Goal: Task Accomplishment & Management: Manage account settings

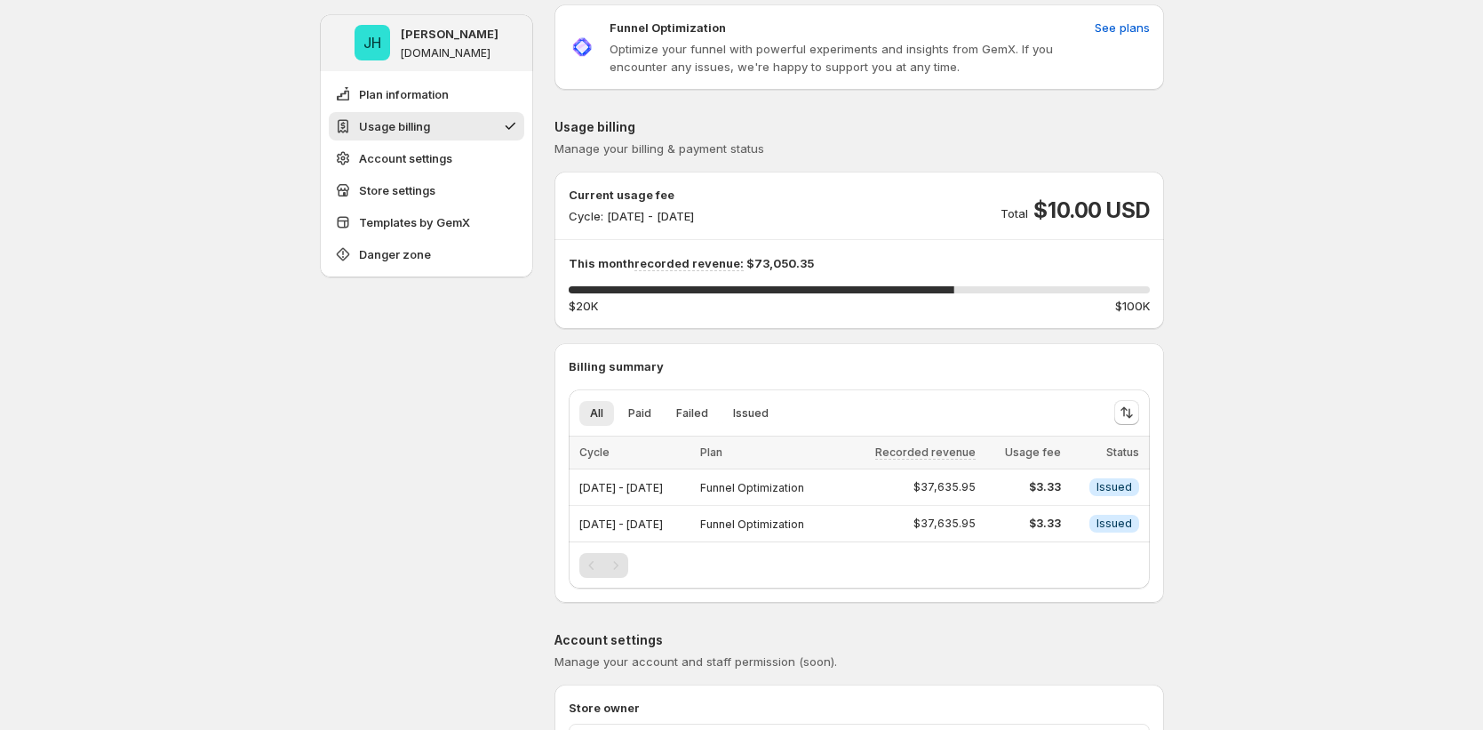
scroll to position [112, 0]
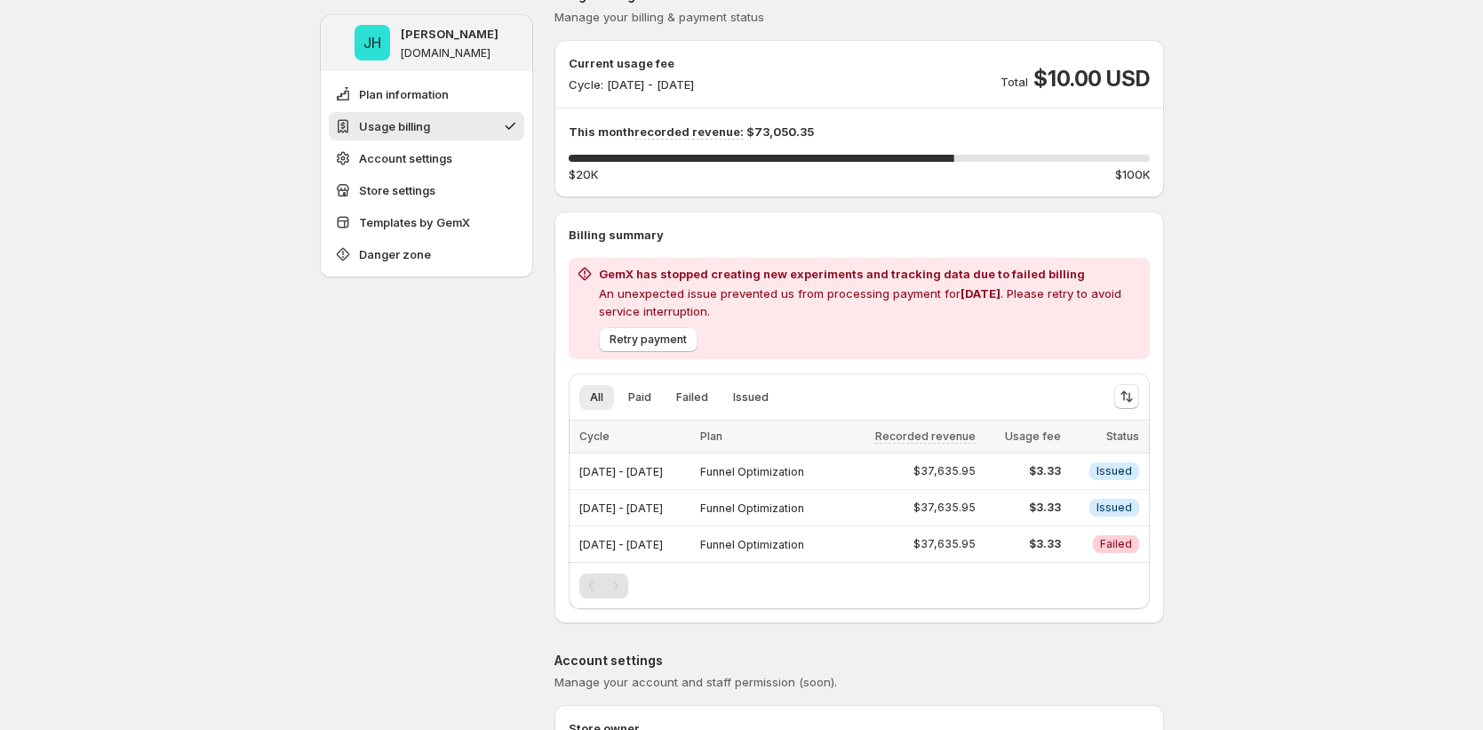
scroll to position [211, 0]
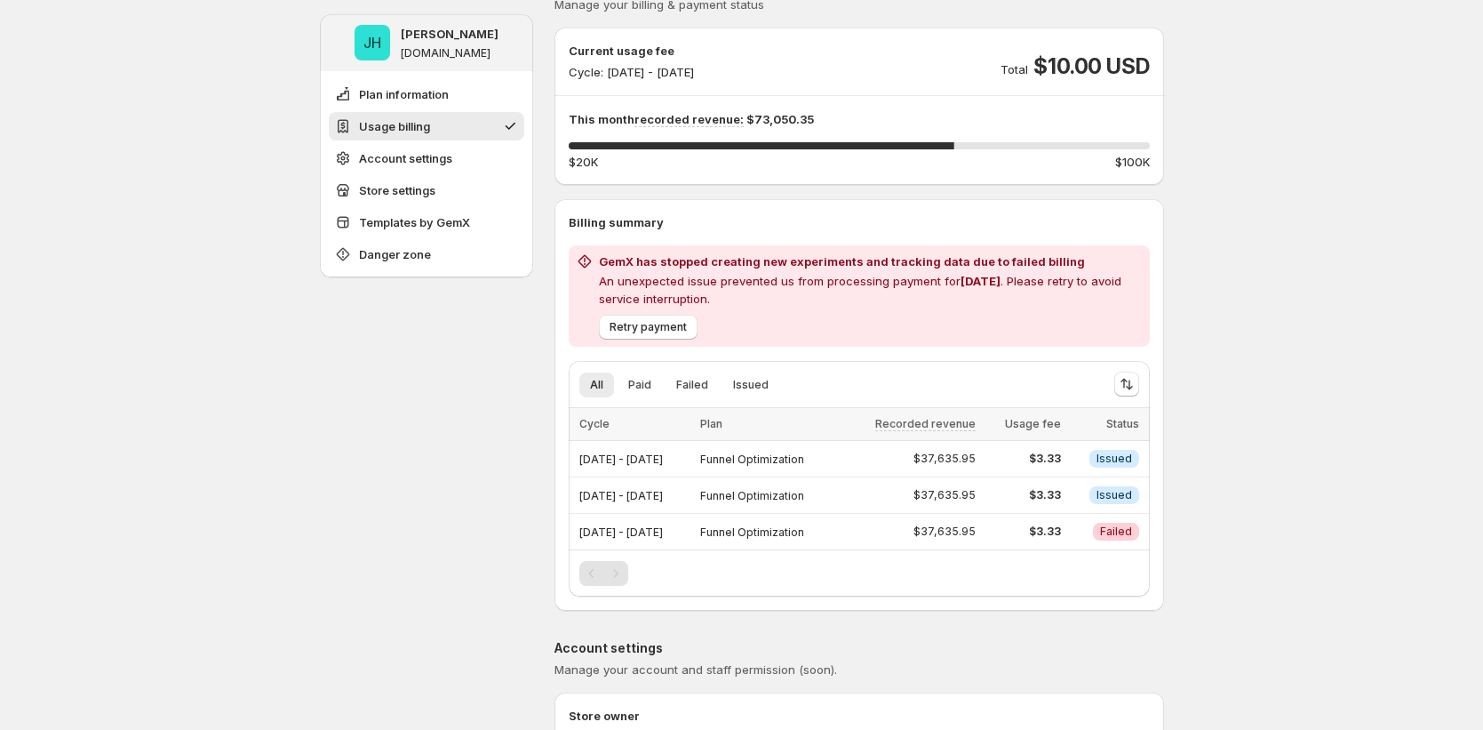
click at [788, 300] on p "An unexpected issue prevented us from processing payment for [DATE] . Please re…" at bounding box center [871, 290] width 544 height 36
drag, startPoint x: 748, startPoint y: 315, endPoint x: 620, endPoint y: 281, distance: 132.3
click at [620, 281] on div "GemX has stopped creating new experiments and tracking data due to failed billi…" at bounding box center [871, 295] width 544 height 87
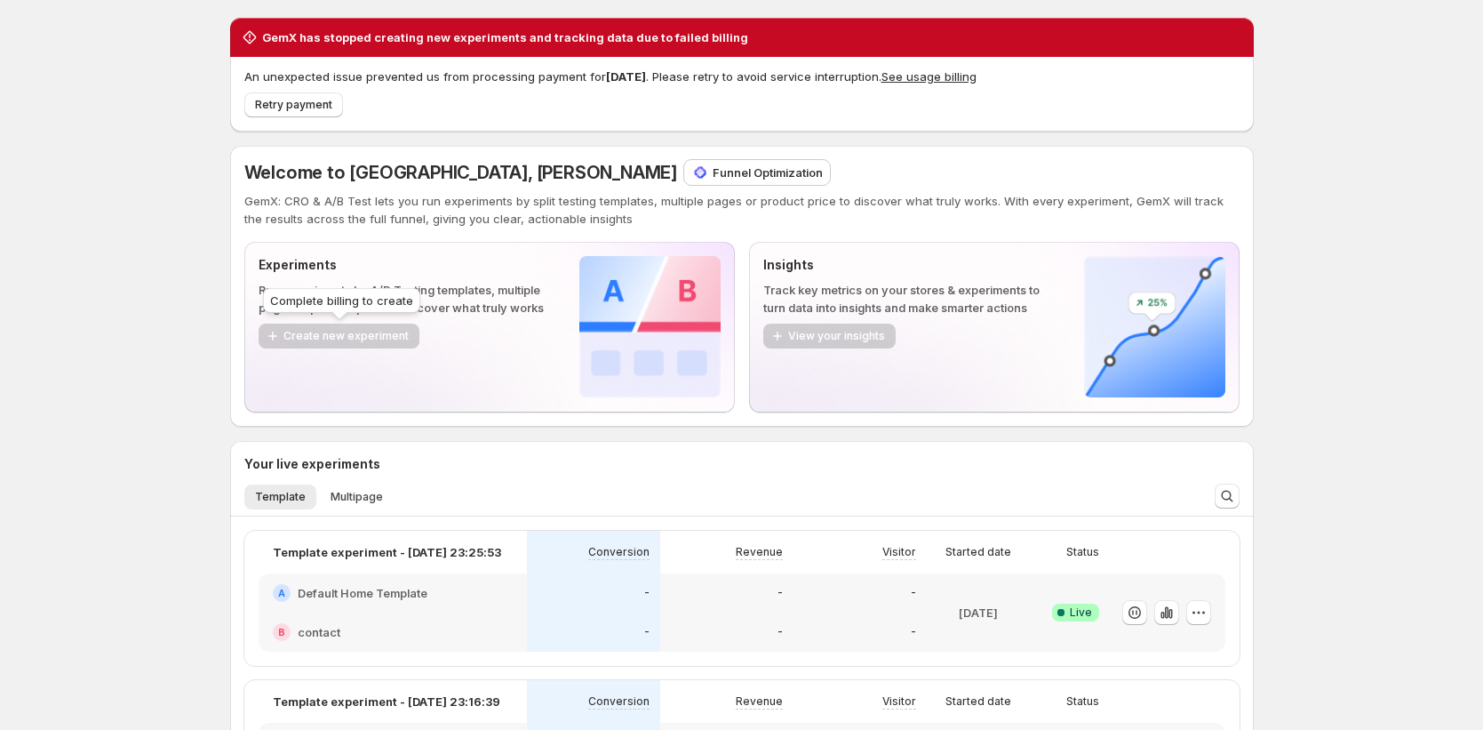
click at [387, 336] on div "Create new experiment" at bounding box center [339, 336] width 161 height 26
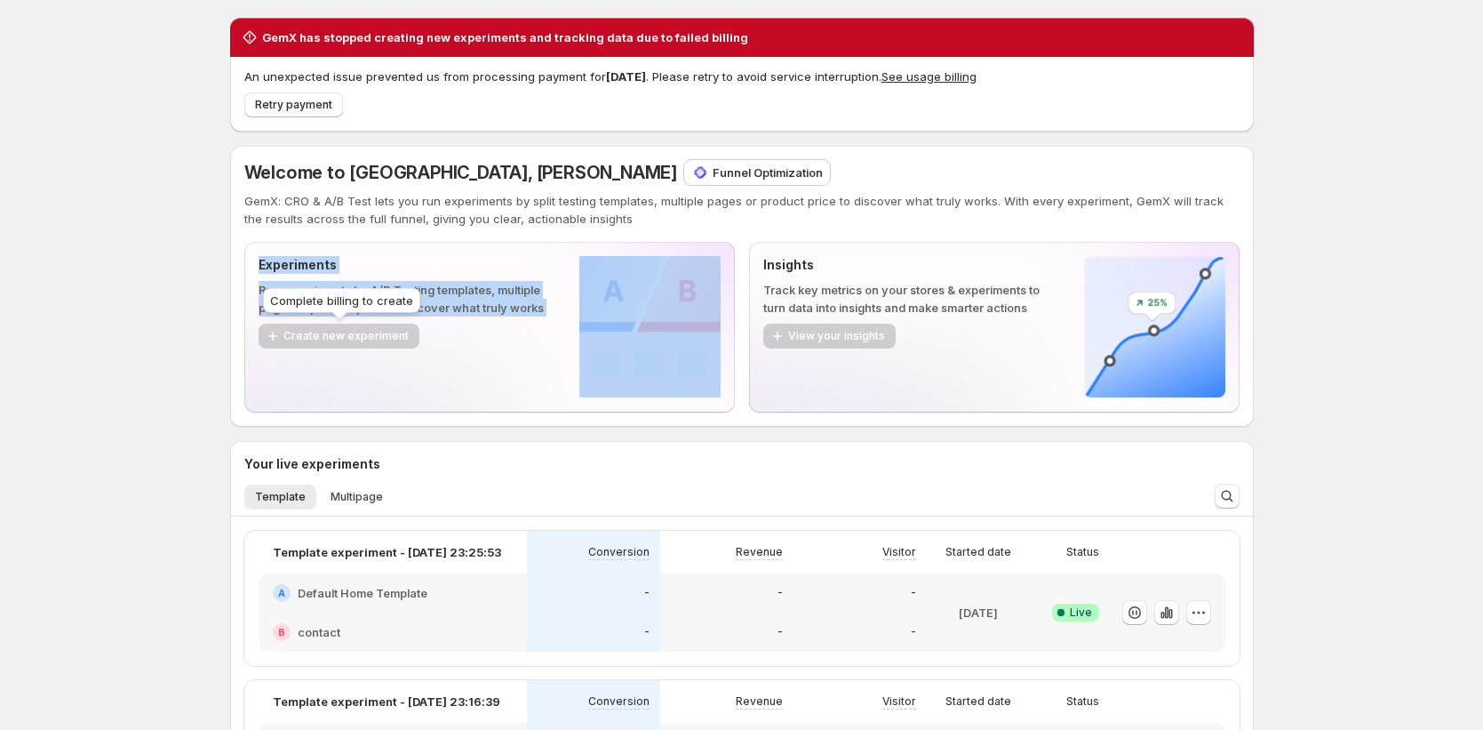
click at [387, 336] on div "Create new experiment" at bounding box center [339, 336] width 161 height 26
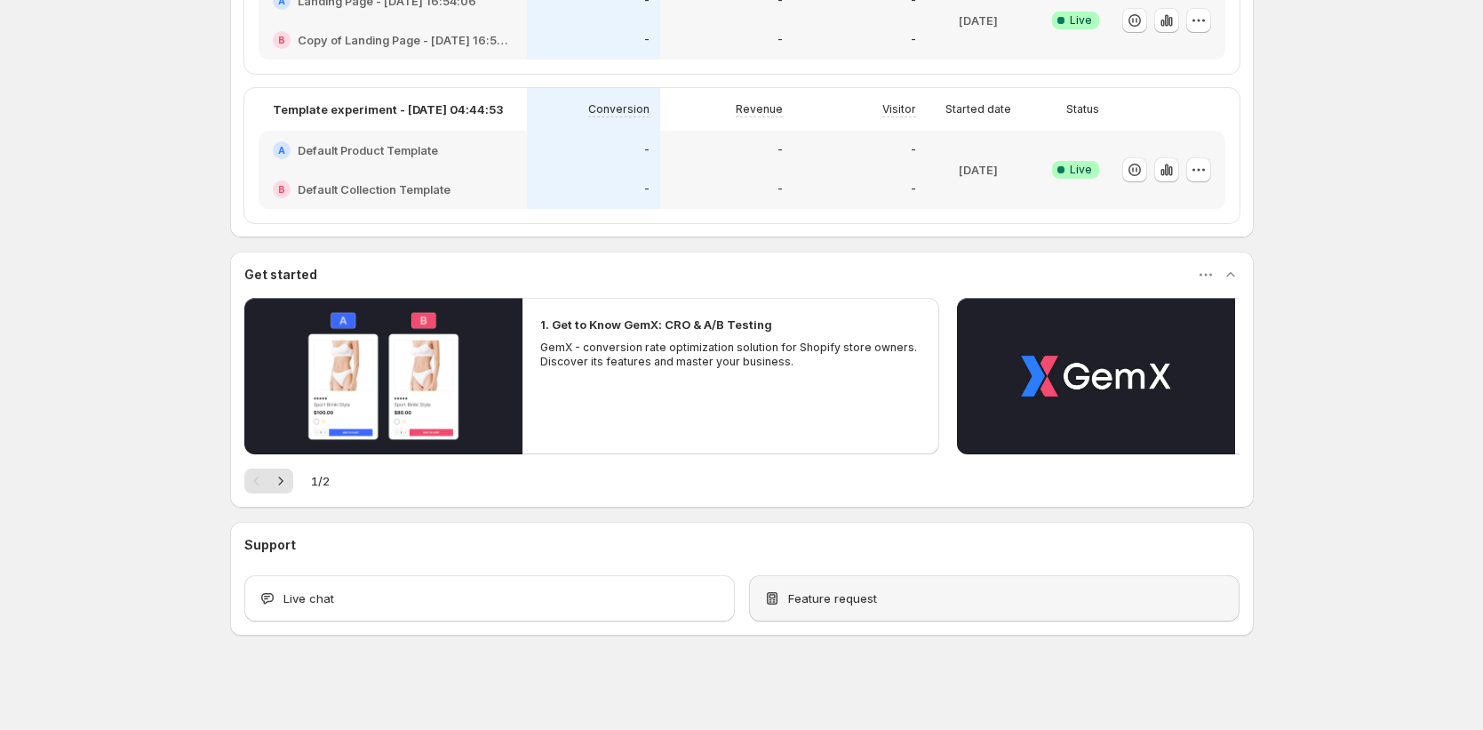
scroll to position [743, 0]
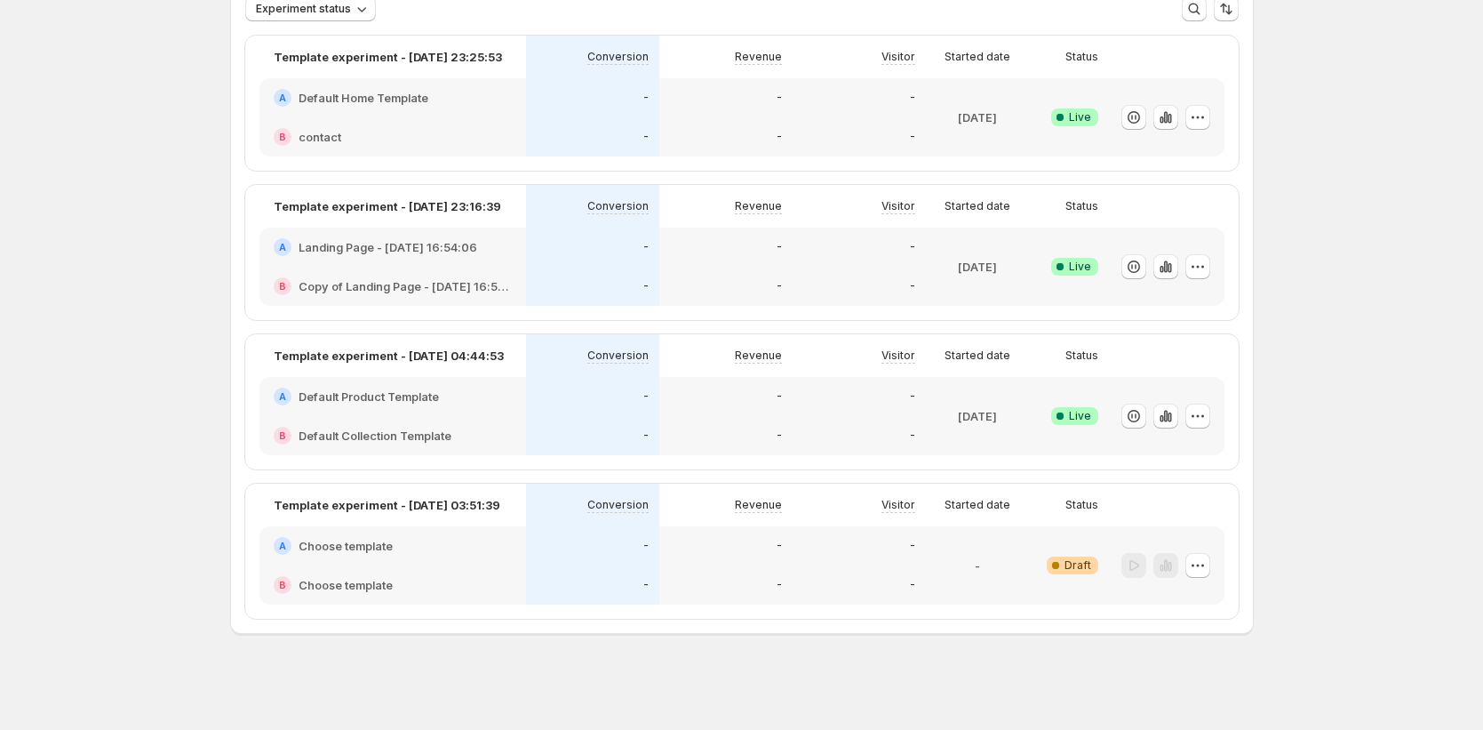
scroll to position [260, 0]
click at [1141, 563] on div at bounding box center [1133, 566] width 25 height 26
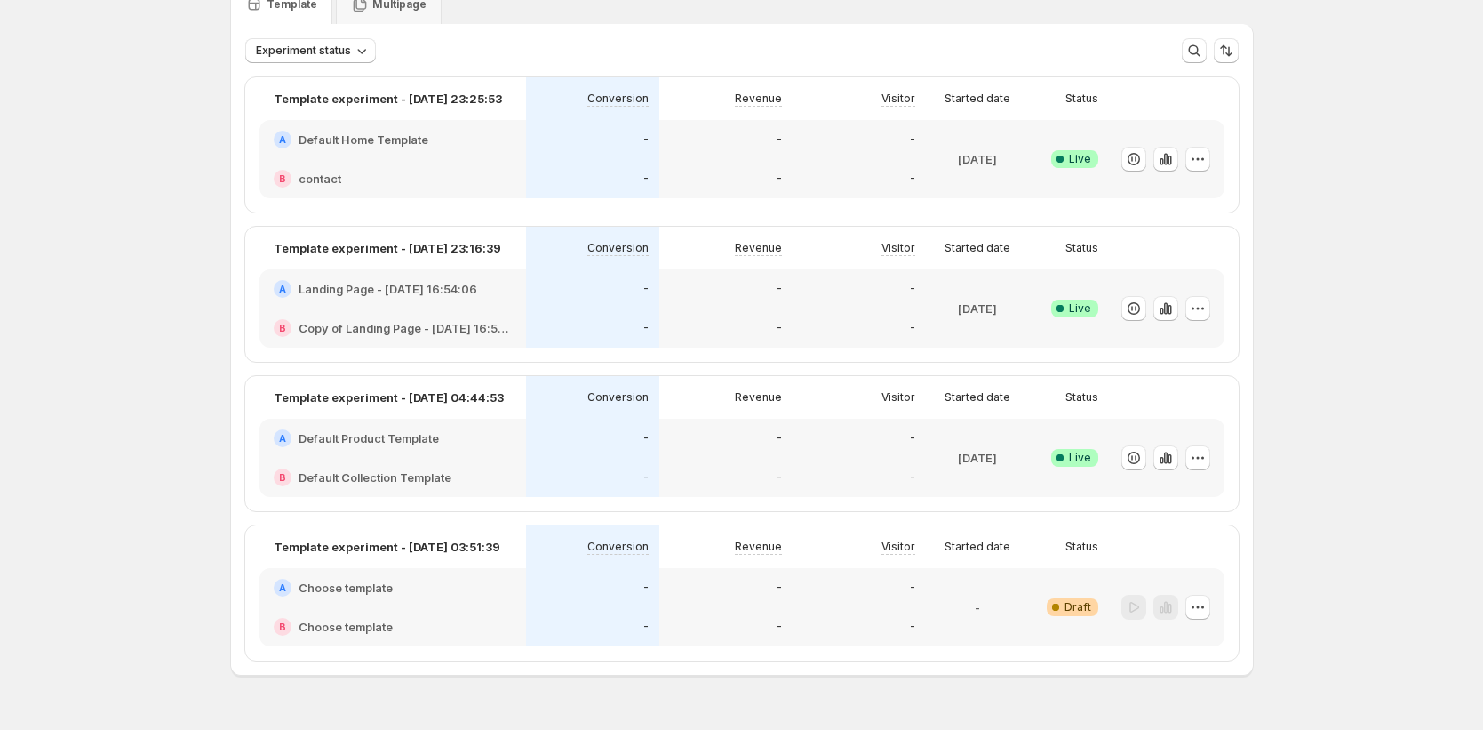
scroll to position [0, 0]
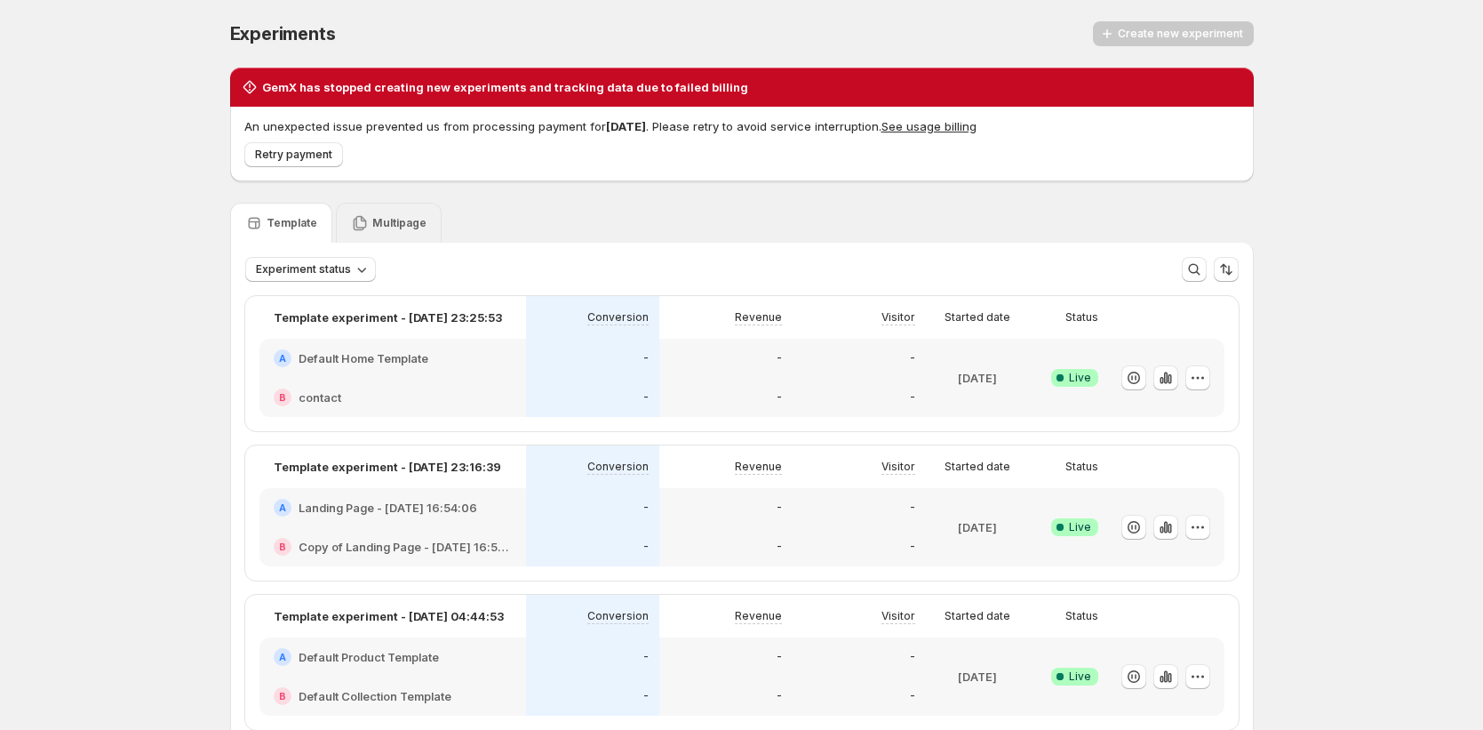
click at [384, 224] on p "Multipage" at bounding box center [399, 223] width 54 height 14
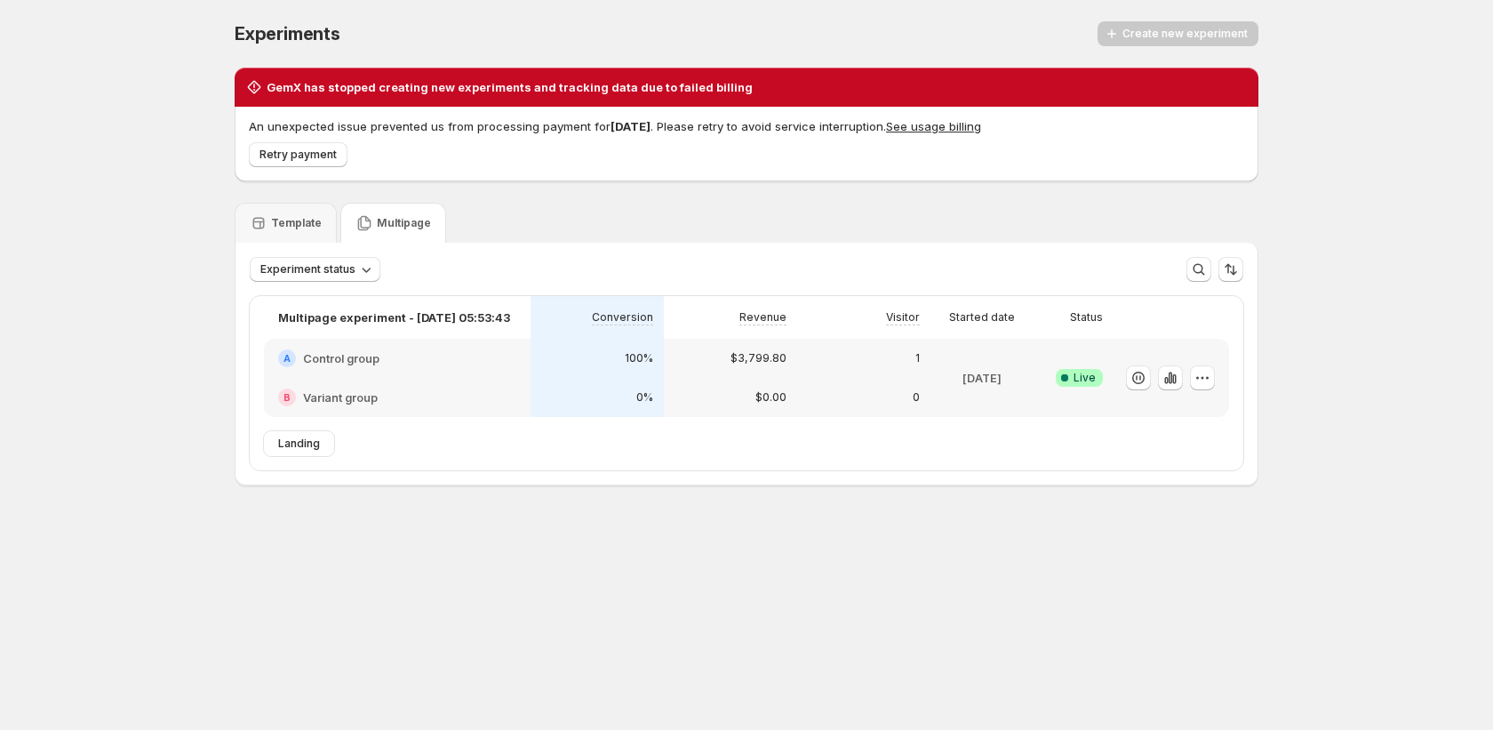
click at [1204, 23] on div "Create new experiment" at bounding box center [1177, 33] width 161 height 25
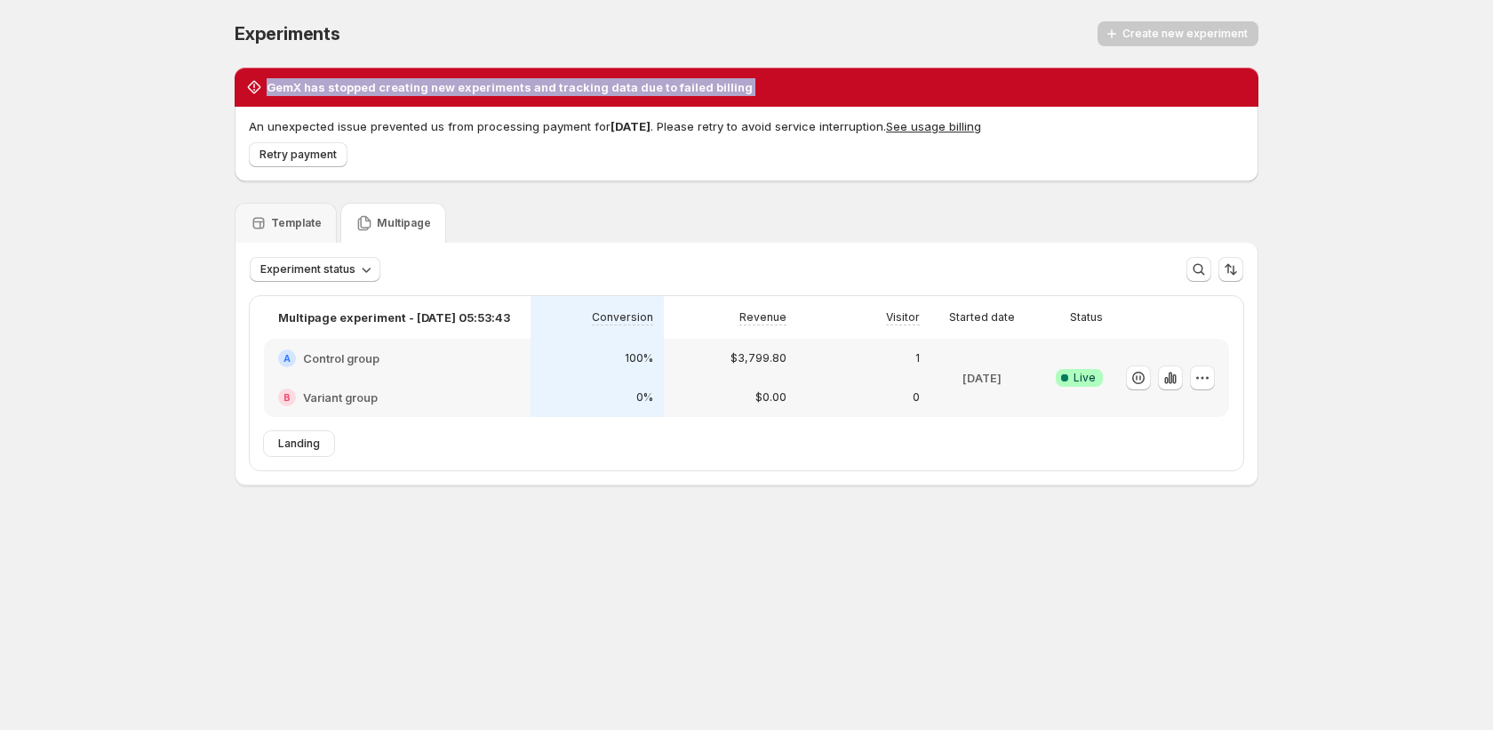
click at [1204, 23] on div "Create new experiment" at bounding box center [1177, 33] width 161 height 25
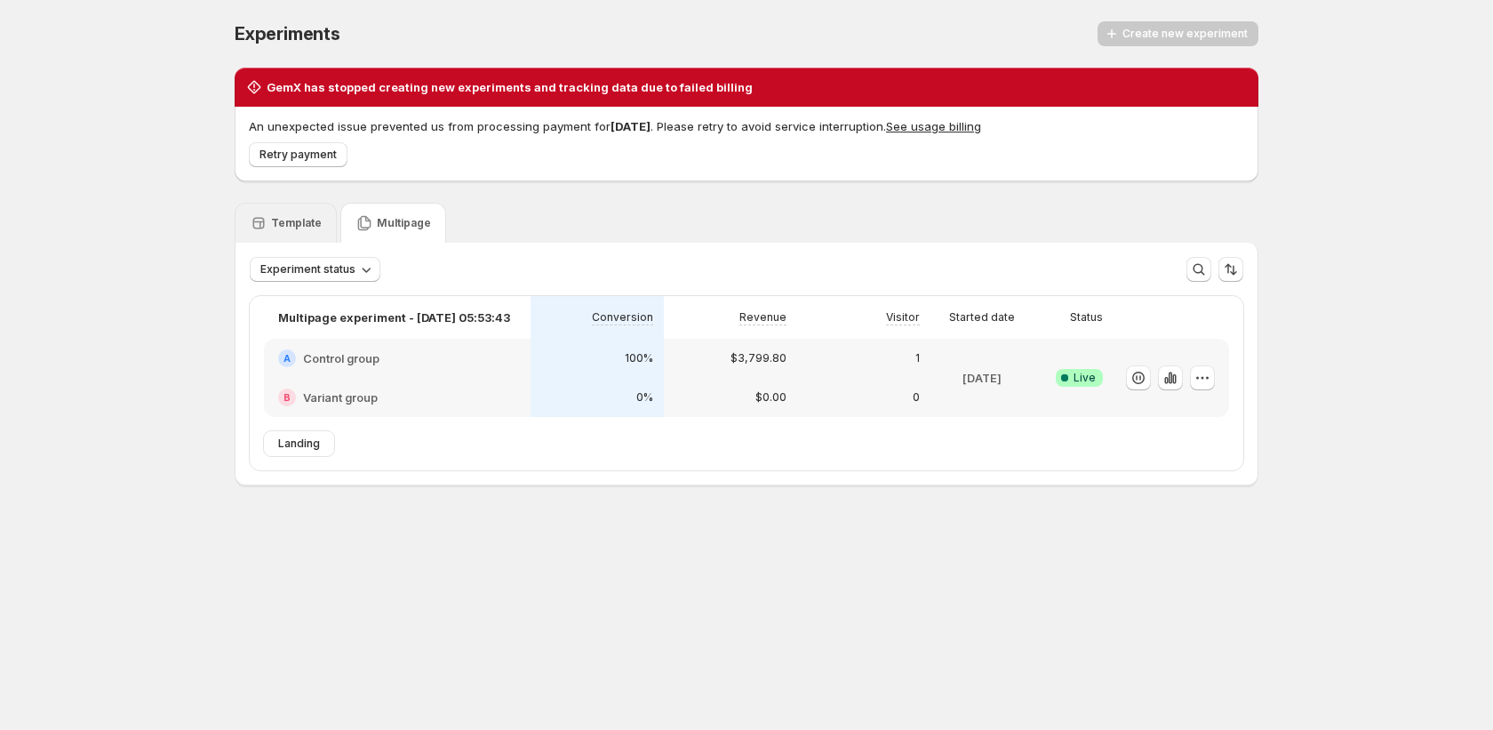
click at [291, 236] on div "Template" at bounding box center [286, 223] width 102 height 40
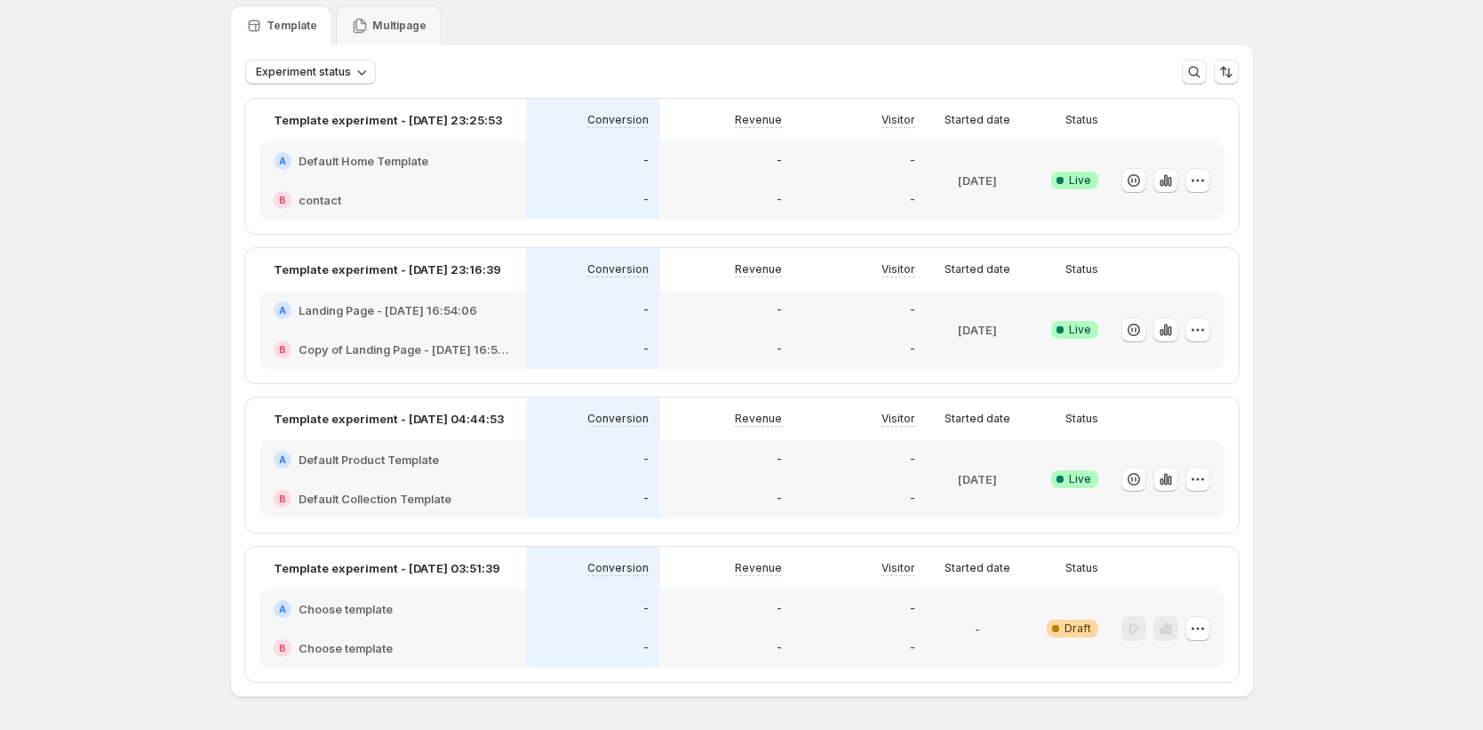
scroll to position [214, 0]
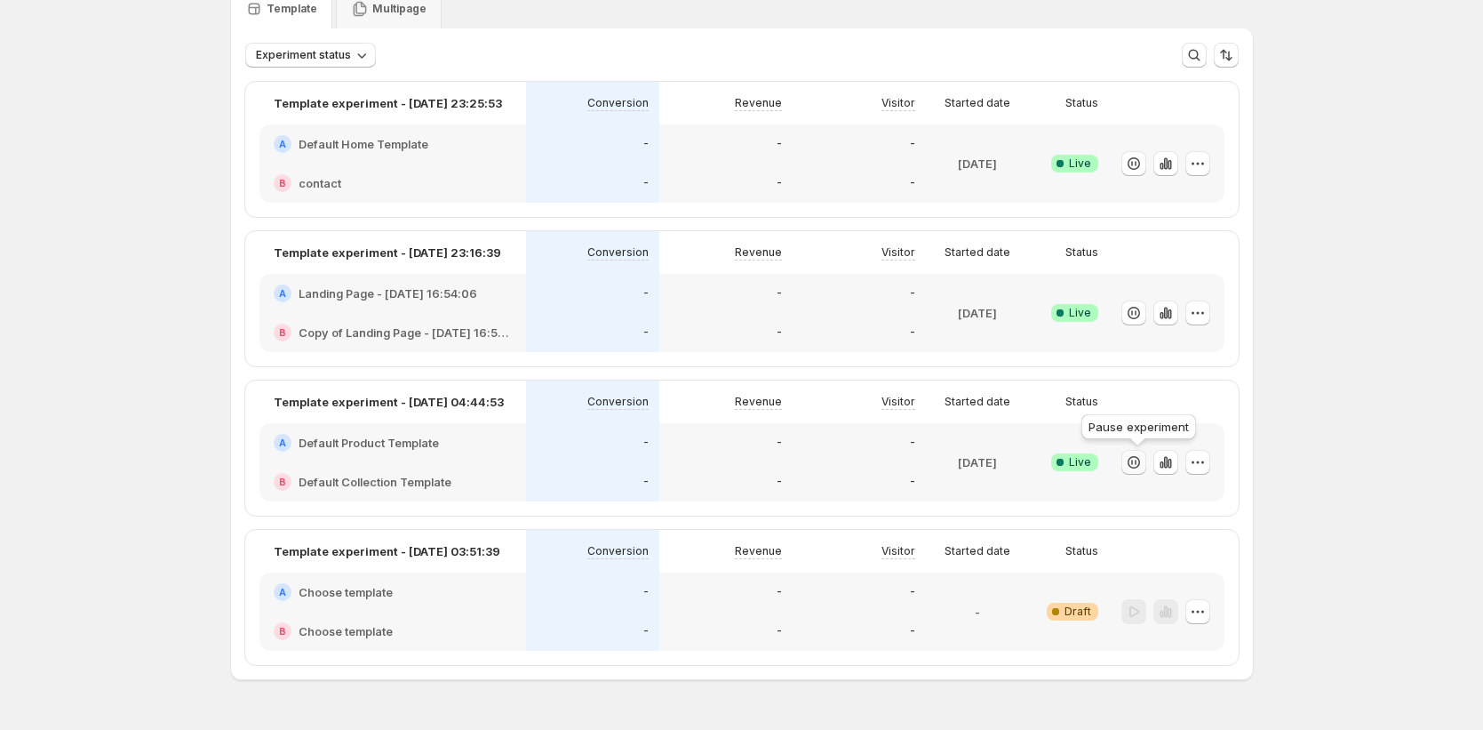
click at [1139, 466] on icon "button" at bounding box center [1134, 462] width 18 height 18
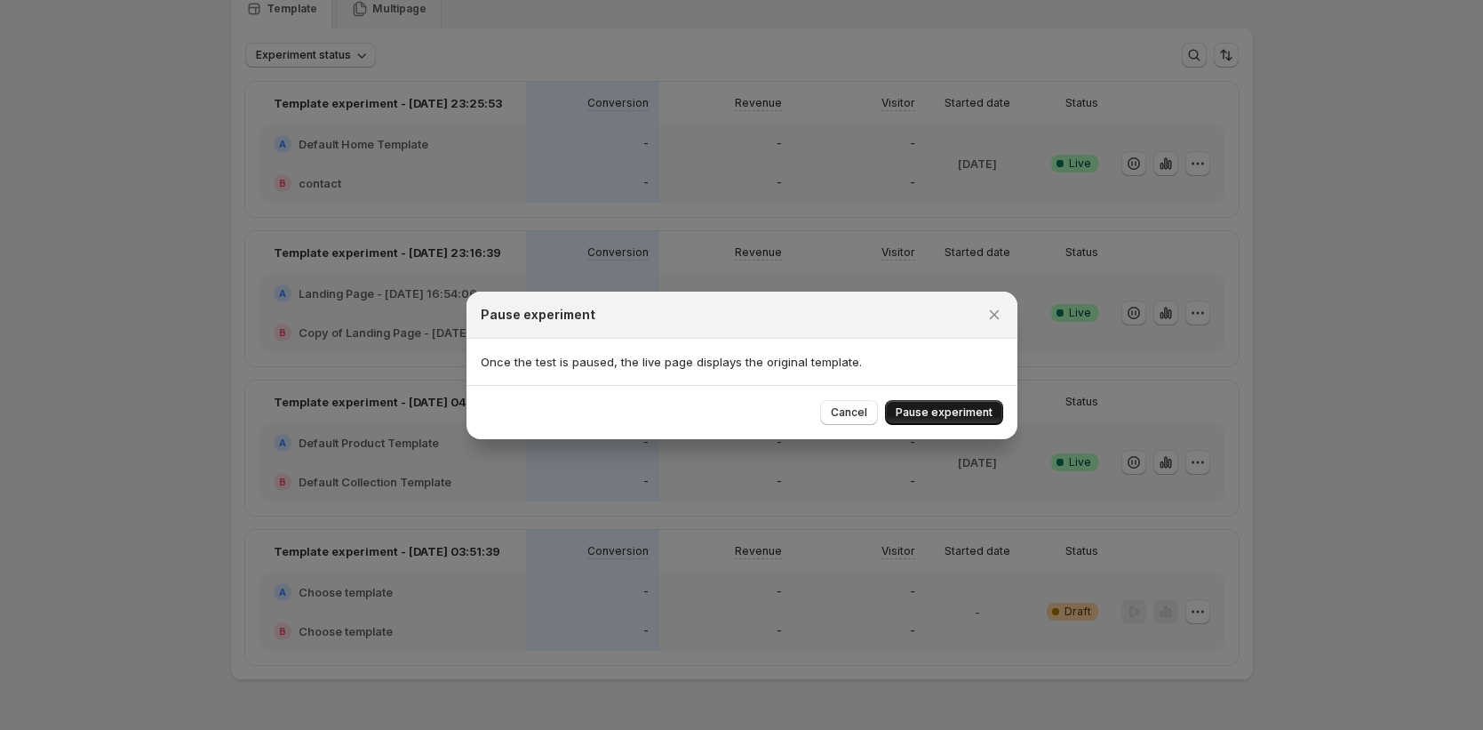
click at [910, 414] on span "Pause experiment" at bounding box center [944, 412] width 97 height 14
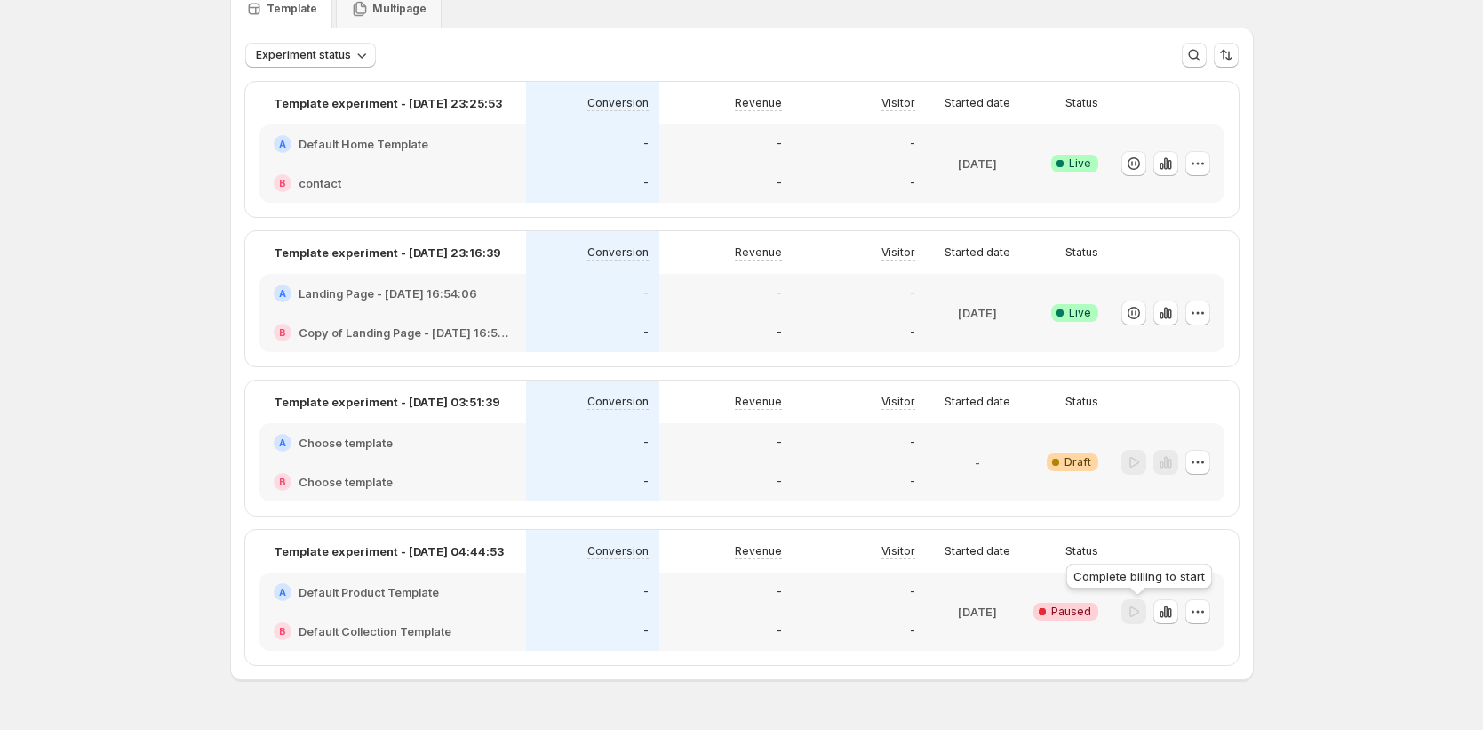
click at [1136, 611] on div at bounding box center [1133, 612] width 25 height 26
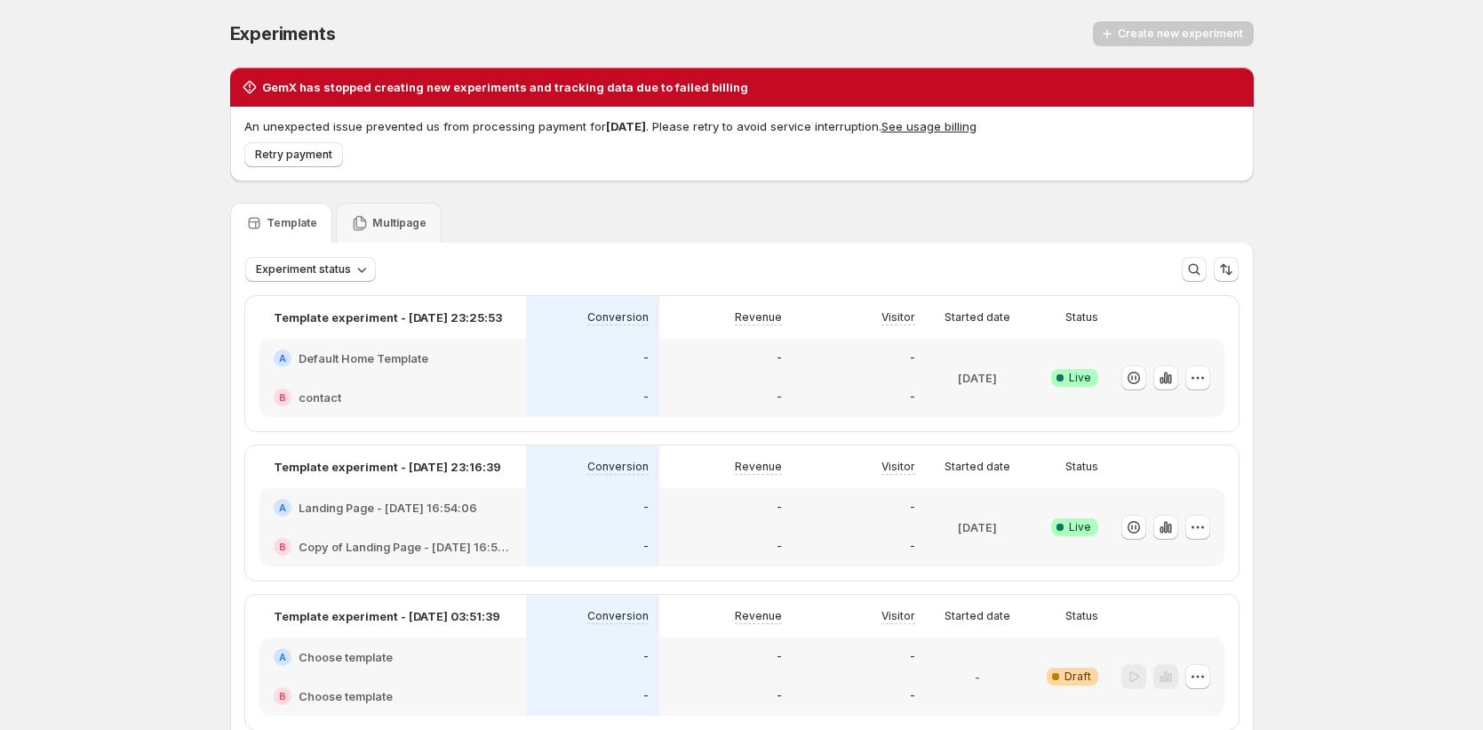
scroll to position [4, 0]
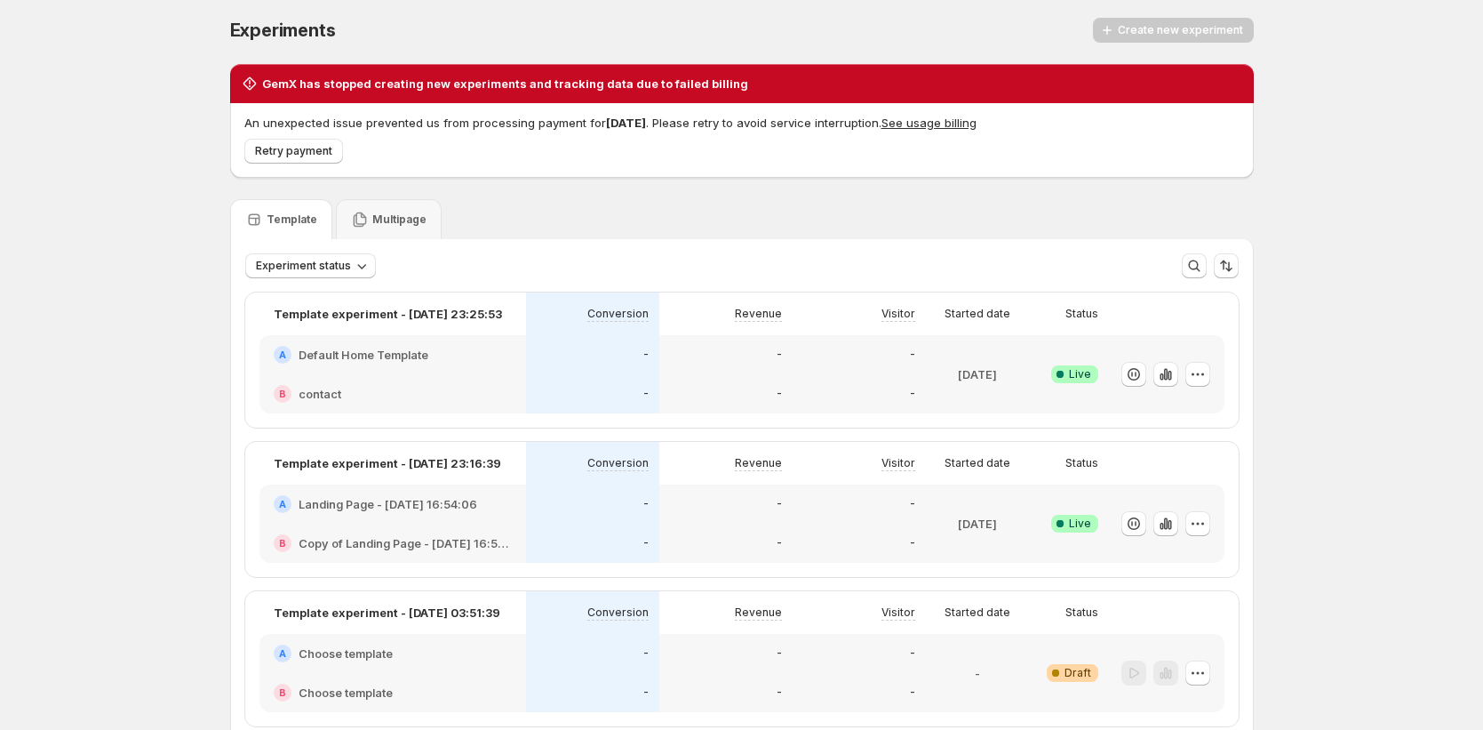
click at [1300, 128] on div "Experiments. This page is ready Experiments Create new experiment GemX has stop…" at bounding box center [741, 491] width 1483 height 990
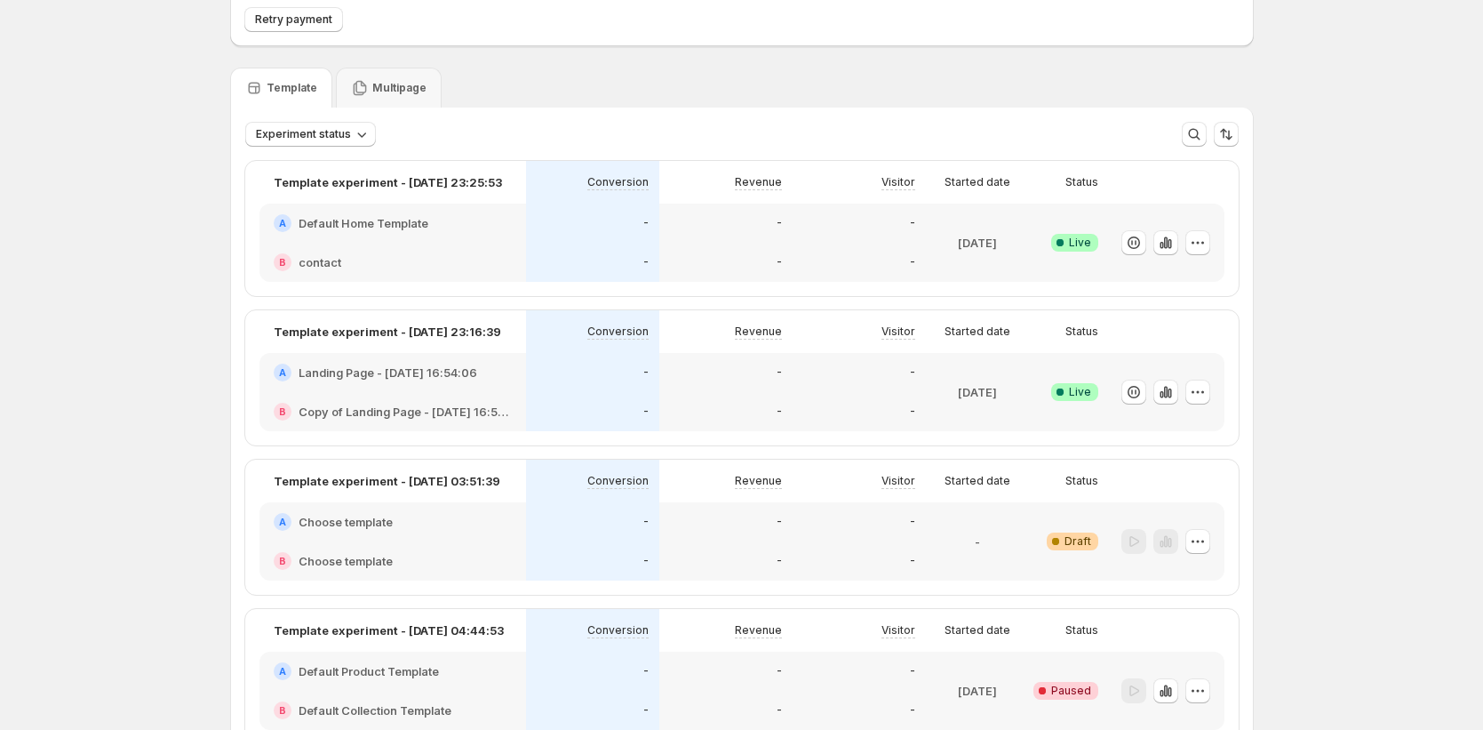
scroll to position [260, 0]
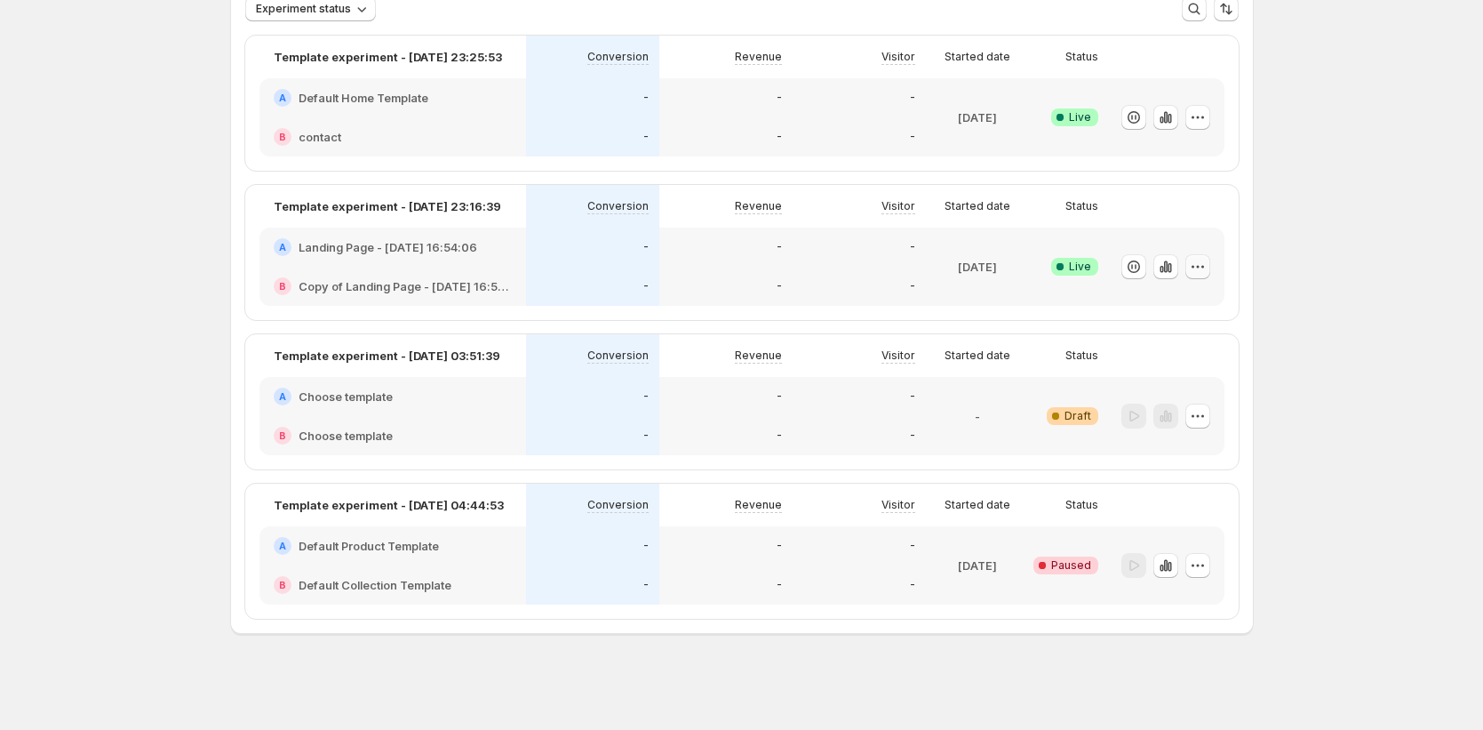
click at [1202, 275] on button "button" at bounding box center [1197, 266] width 25 height 25
click at [1187, 311] on span "Edit" at bounding box center [1219, 304] width 186 height 18
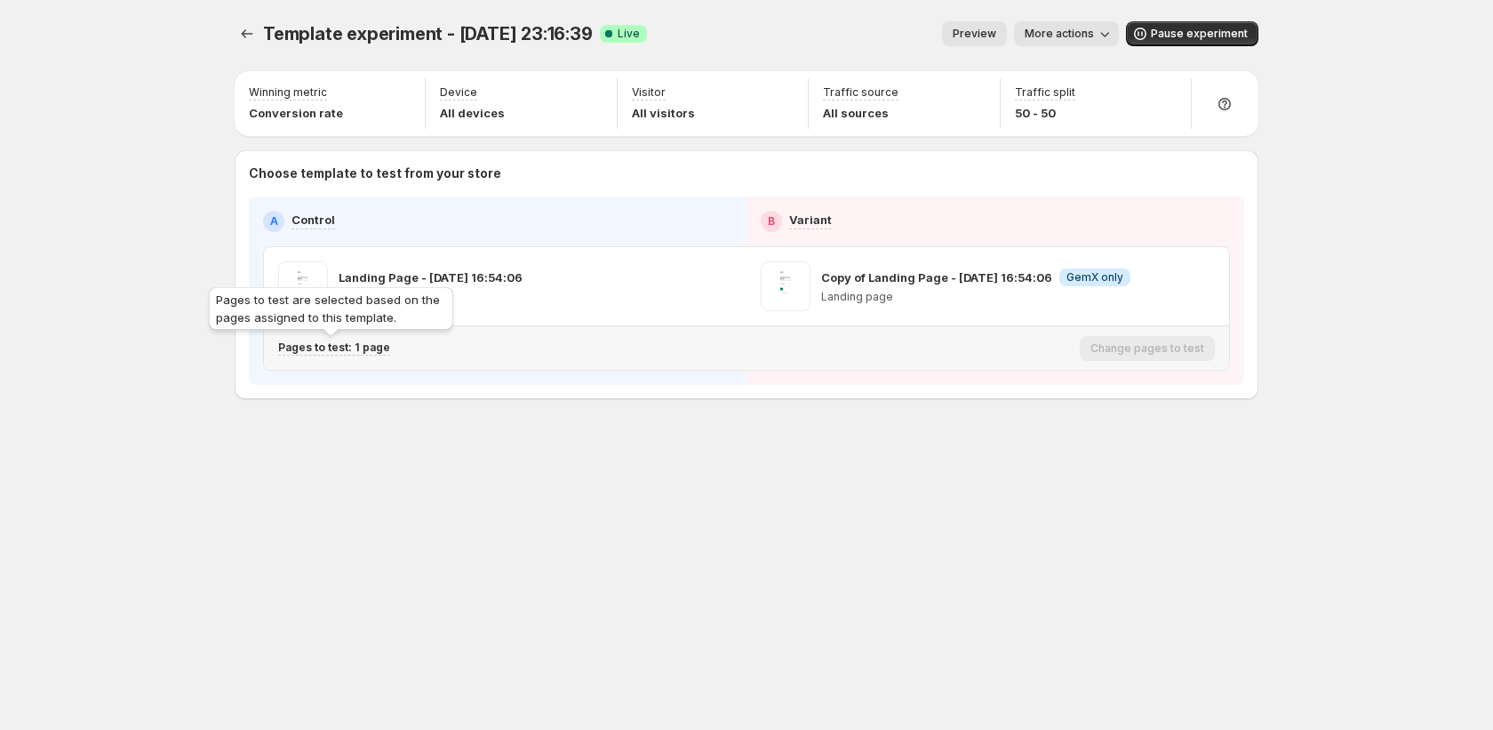
click at [376, 347] on p "Pages to test: 1 page" at bounding box center [334, 347] width 112 height 14
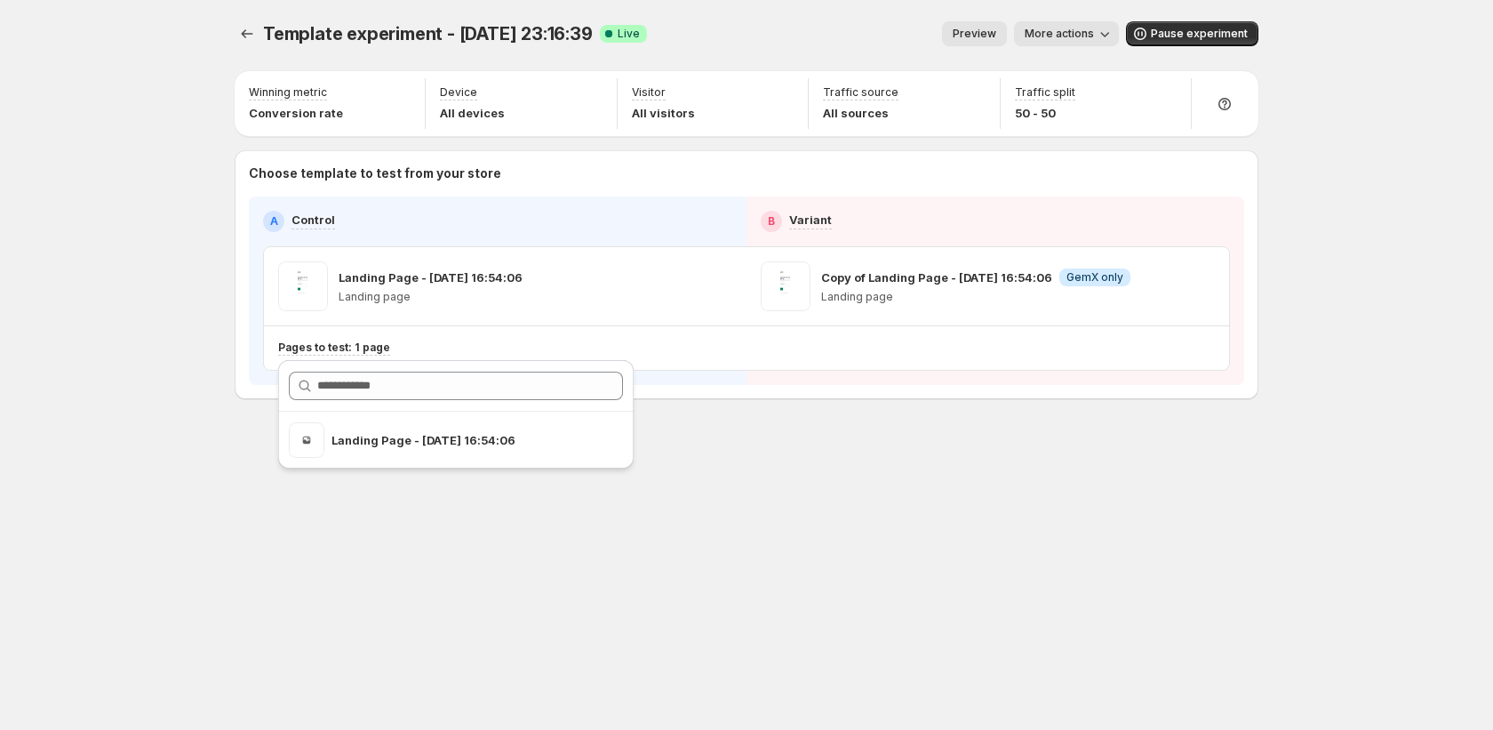
click at [749, 523] on div "Template experiment - [DATE] 23:16:39. This page is ready Template experiment -…" at bounding box center [746, 365] width 1066 height 730
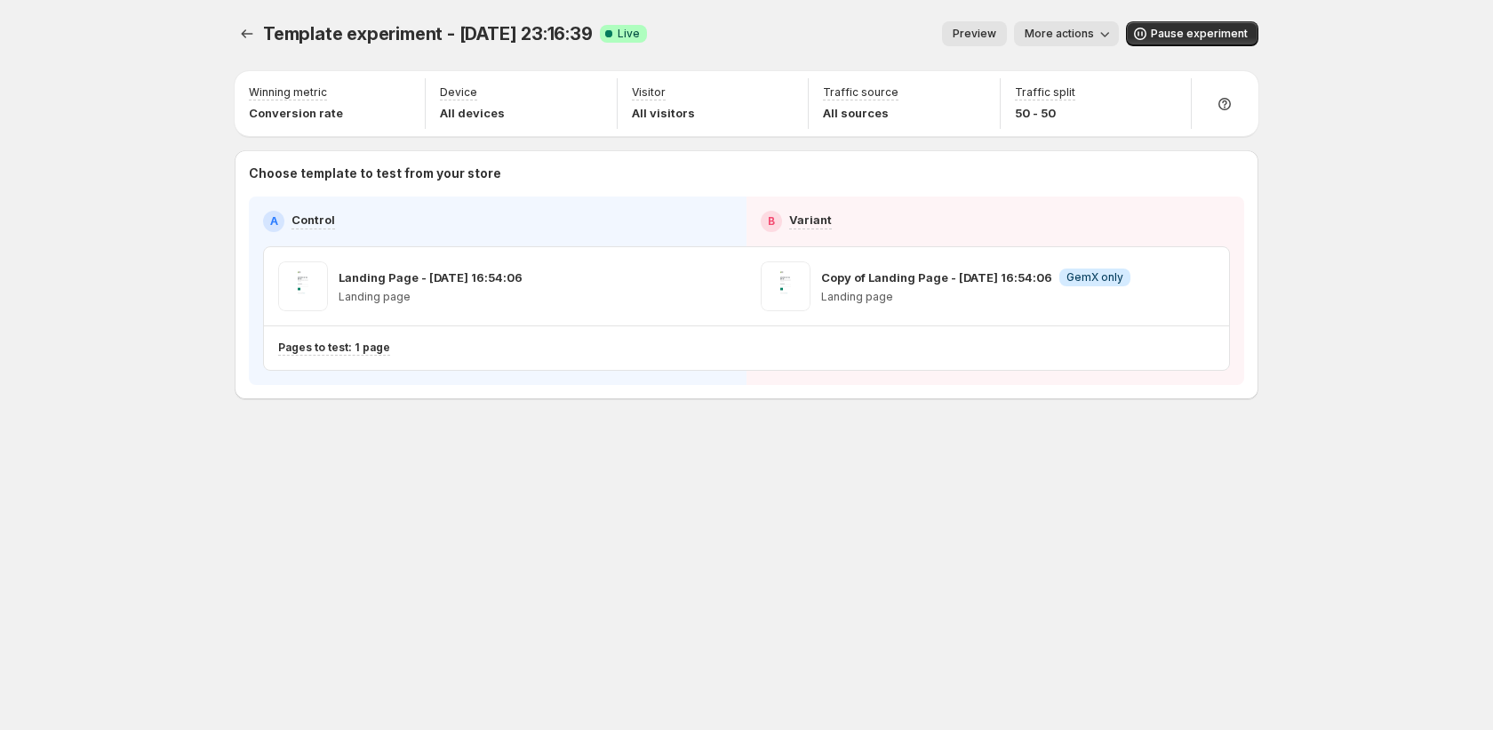
click at [1057, 35] on span "More actions" at bounding box center [1059, 34] width 69 height 14
click at [1072, 132] on span "Copy live page link" at bounding box center [1108, 131] width 106 height 14
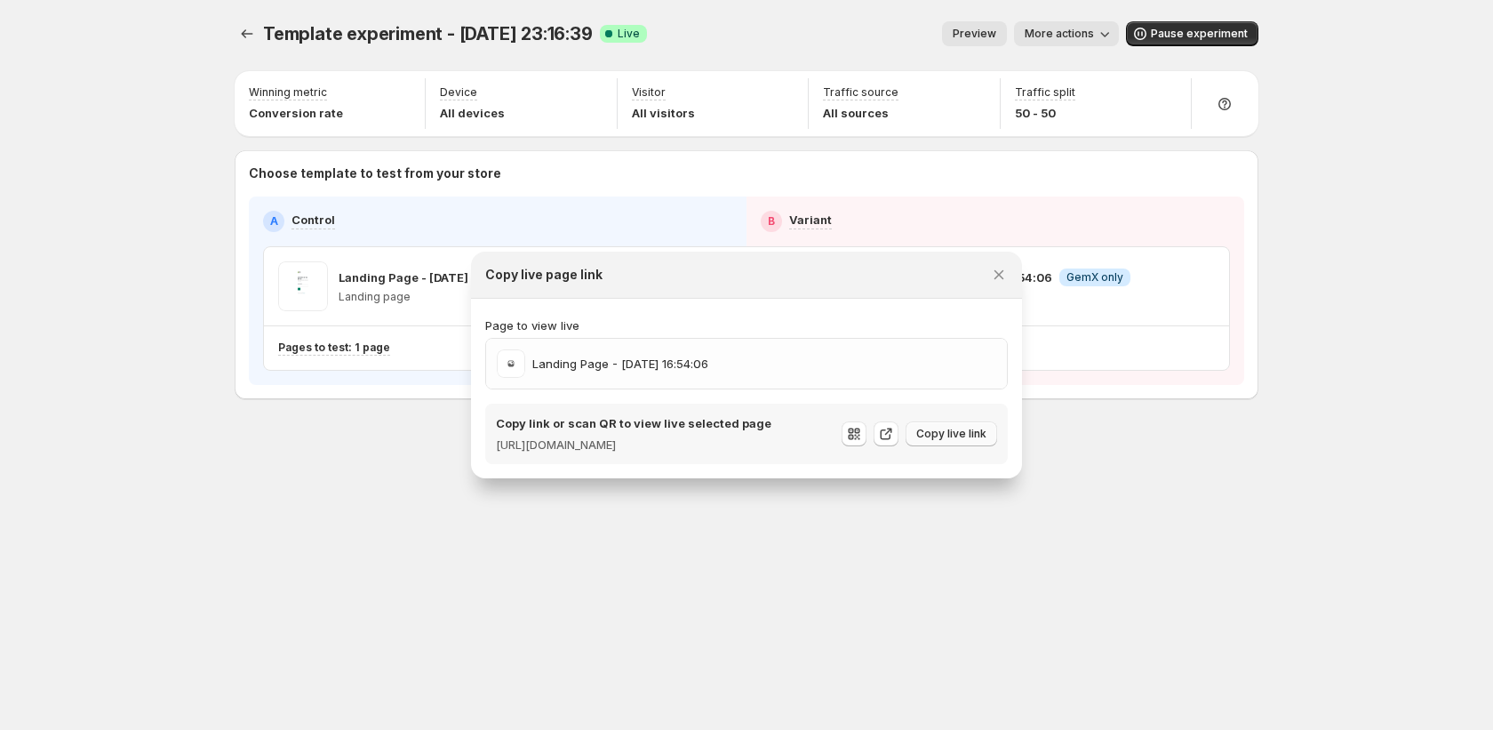
click at [985, 435] on span "Copy live link" at bounding box center [951, 434] width 70 height 14
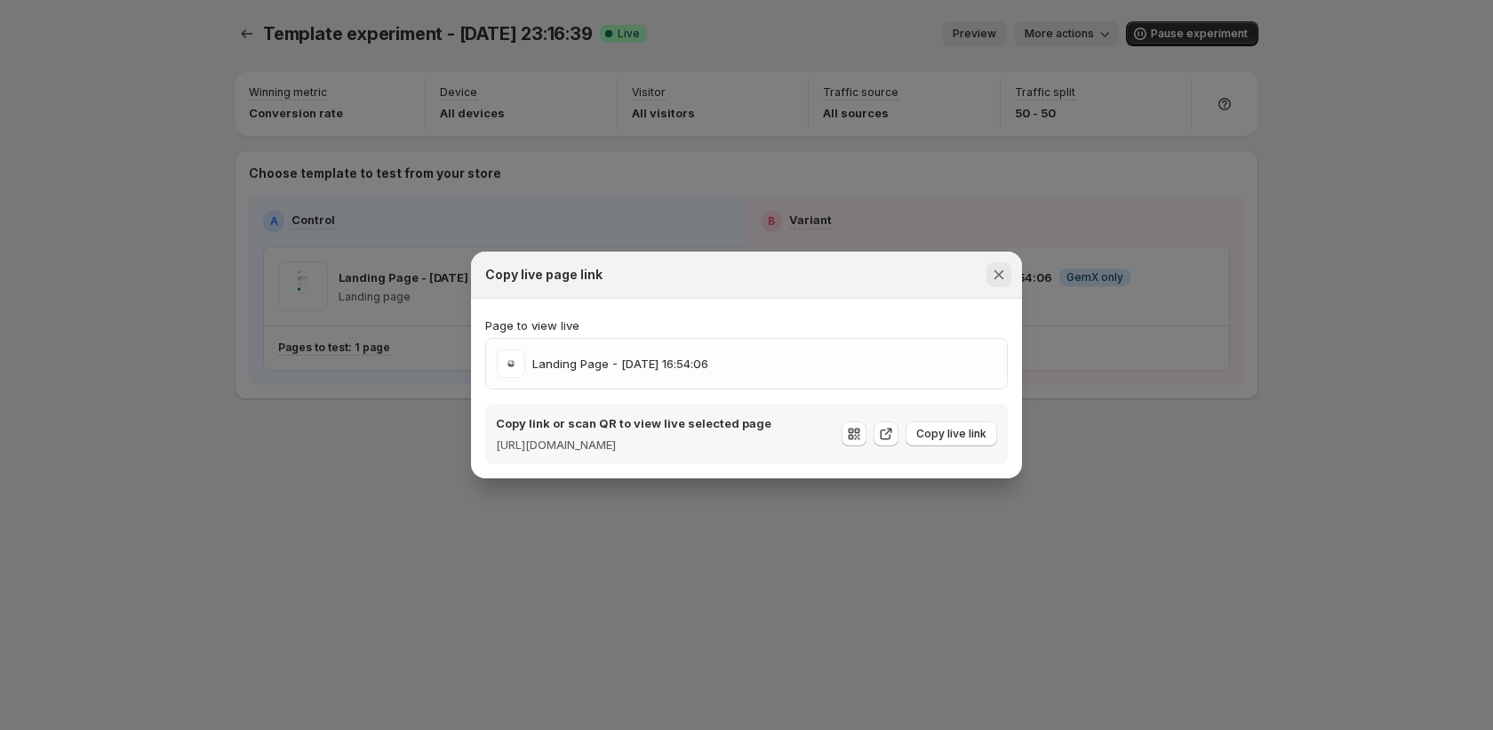
click at [991, 266] on icon "Close" at bounding box center [999, 275] width 18 height 18
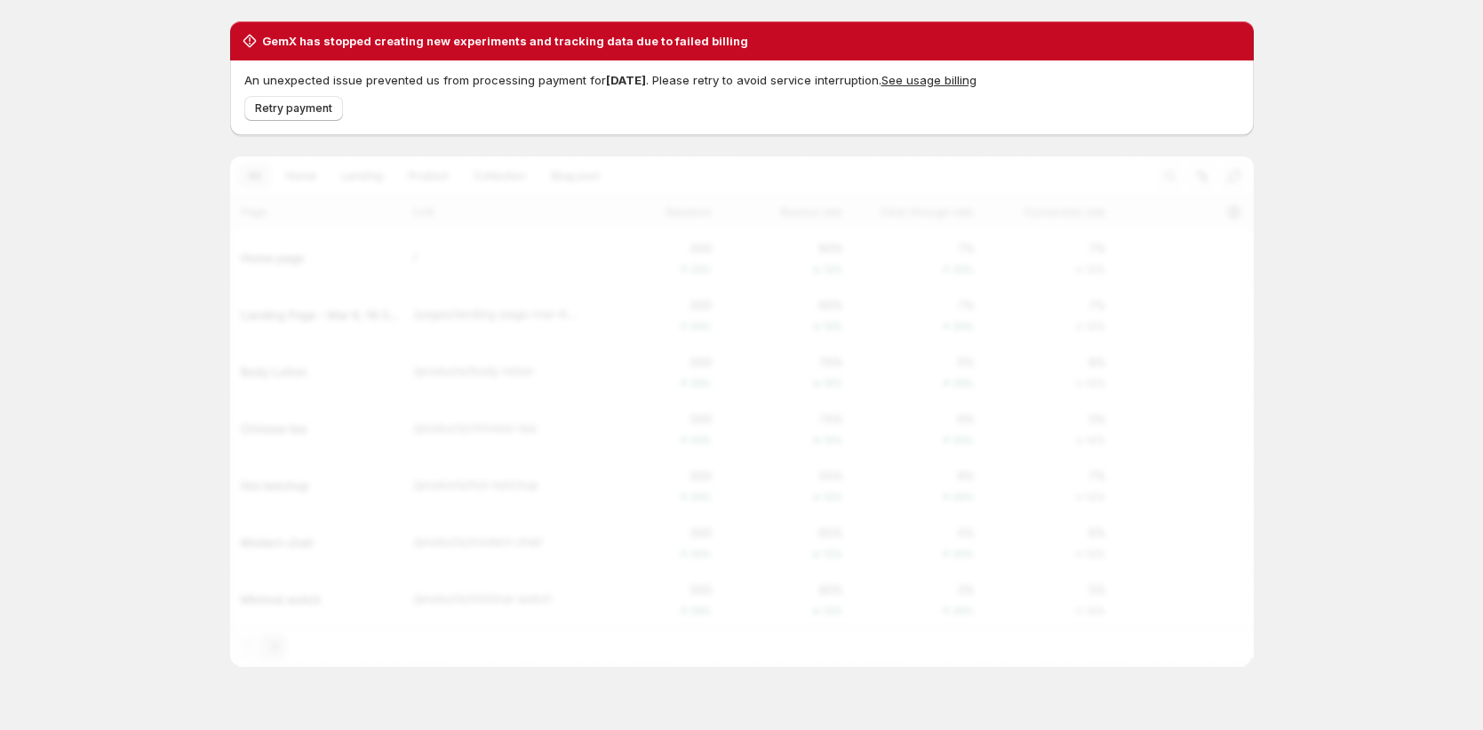
scroll to position [79, 0]
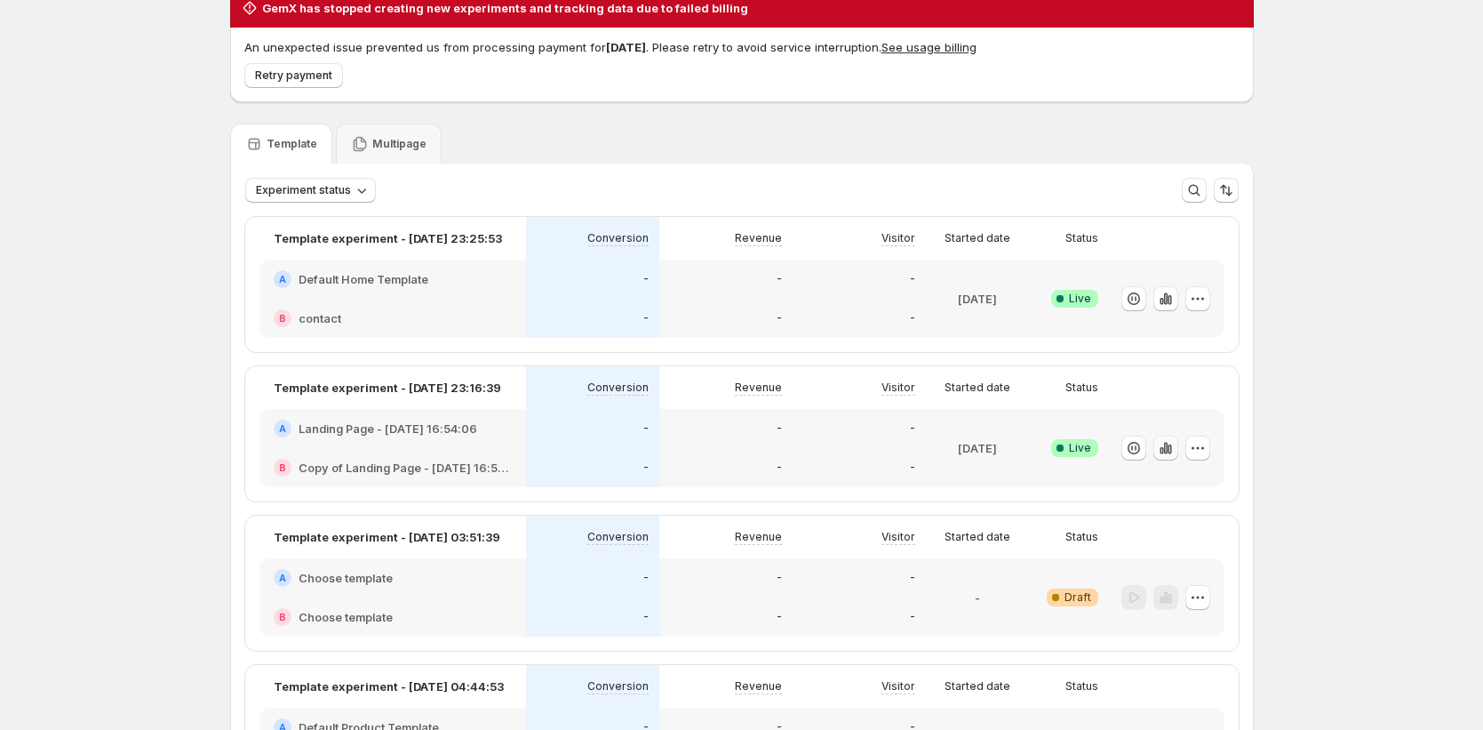
click at [1163, 452] on icon "button" at bounding box center [1162, 450] width 4 height 7
